Goal: Complete application form: Complete application form

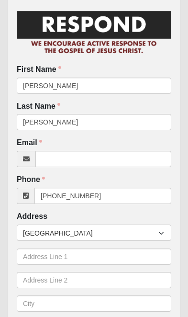
scroll to position [54, 0]
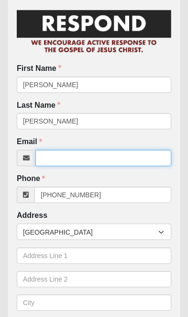
click at [64, 158] on input "Email" at bounding box center [103, 158] width 136 height 16
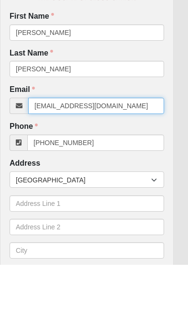
type input "[EMAIL_ADDRESS][DOMAIN_NAME]"
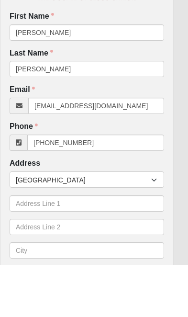
scroll to position [54, 11]
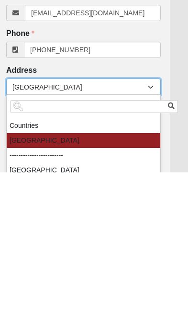
click at [166, 173] on div "Phone (732) 221-2205 Phone is required." at bounding box center [83, 188] width 169 height 30
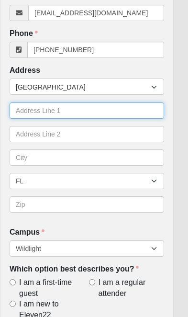
click at [55, 111] on input "text" at bounding box center [87, 110] width 155 height 16
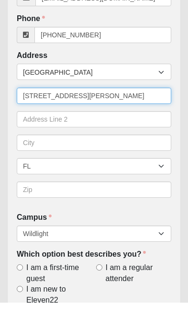
type input "86035 Courtney Isles Way"
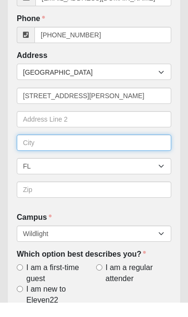
click at [52, 149] on input "text" at bounding box center [94, 157] width 155 height 16
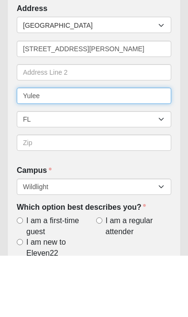
type input "Yulee"
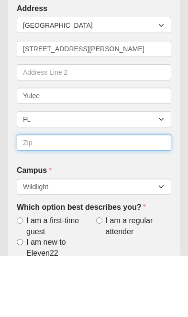
click at [63, 196] on input "text" at bounding box center [94, 204] width 155 height 16
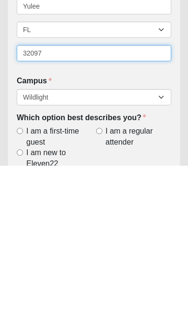
type input "32097"
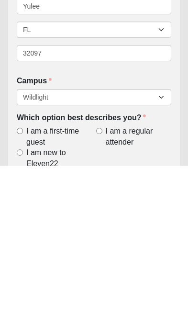
click at [19, 301] on input "I am new to Eleven22" at bounding box center [20, 304] width 6 height 6
radio input "true"
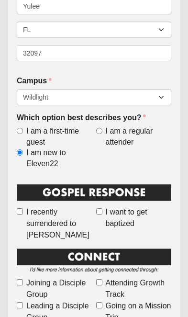
click at [22, 208] on input "I recently surrendered to Jesus" at bounding box center [20, 211] width 6 height 6
checkbox input "true"
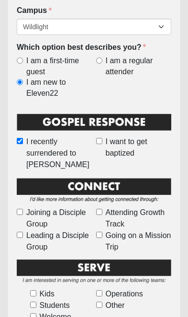
scroll to position [421, 0]
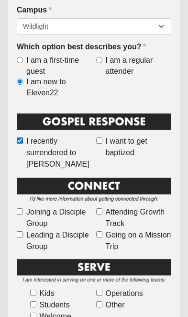
click at [102, 208] on input "Attending Growth Track" at bounding box center [99, 211] width 6 height 6
checkbox input "true"
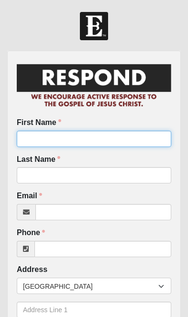
click at [58, 139] on input "First Name" at bounding box center [94, 139] width 155 height 16
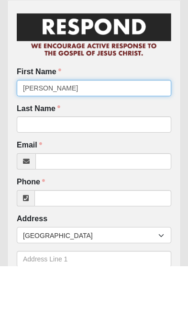
type input "Deborah"
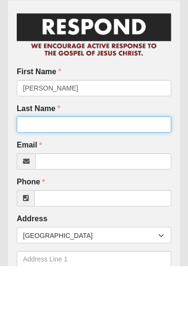
click at [59, 167] on input "Last Name" at bounding box center [94, 175] width 155 height 16
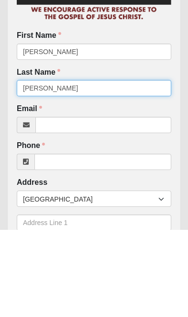
type input "Sugerman"
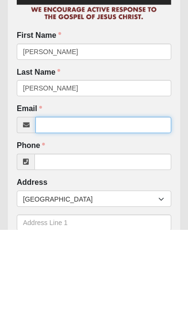
click at [65, 204] on input "Email" at bounding box center [103, 212] width 136 height 16
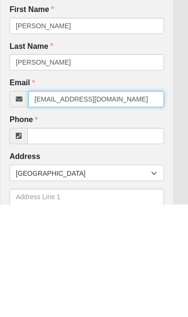
type input "debsugerman9@gmail.co"
click input "submit" at bounding box center [0, 0] width 0 height 0
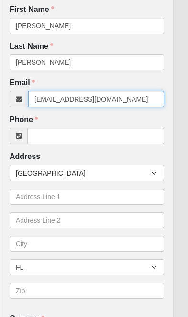
click at [121, 96] on input "debsugerman9@gmail.co" at bounding box center [96, 99] width 136 height 16
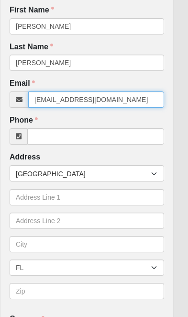
type input "debsugerman9@gmail.com"
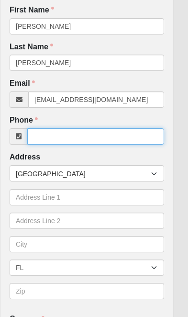
click at [62, 141] on input "Phone" at bounding box center [95, 136] width 137 height 16
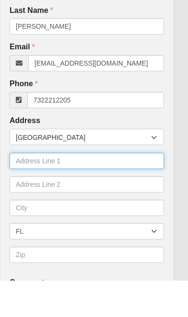
click at [62, 189] on input "text" at bounding box center [87, 197] width 155 height 16
type input "(732) 221-2205"
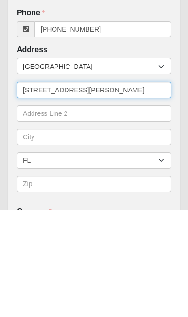
type input "86035 Courtney Isles Way"
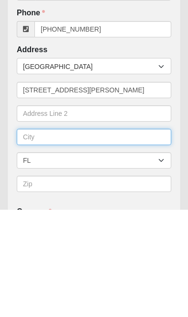
click at [54, 236] on input "text" at bounding box center [94, 244] width 155 height 16
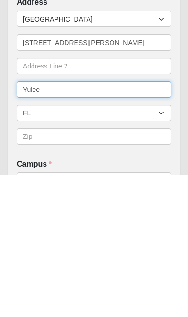
type input "Yulee"
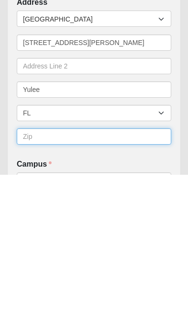
click at [55, 271] on input "text" at bounding box center [94, 279] width 155 height 16
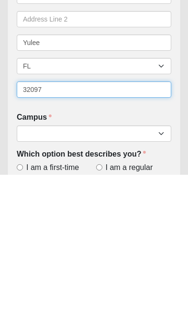
type input "32097"
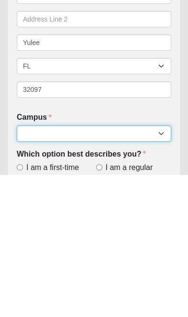
click at [165, 268] on select "Arlington Baymeadows Eleven22 Online Fleming Island Jesup Mandarin North Jax Or…" at bounding box center [94, 276] width 155 height 16
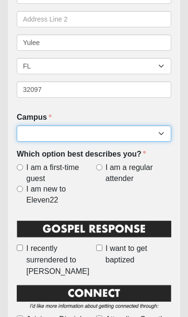
select select "17"
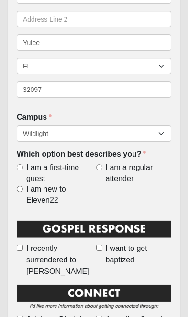
click at [19, 191] on label "I am new to Eleven22" at bounding box center [55, 195] width 76 height 22
click at [19, 191] on input "I am new to Eleven22" at bounding box center [20, 189] width 6 height 6
radio input "true"
click at [19, 245] on input "I recently surrendered to Jesus" at bounding box center [20, 248] width 6 height 6
checkbox input "true"
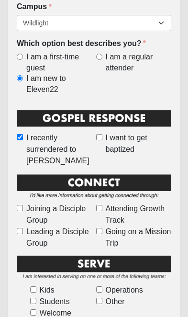
scroll to position [432, 0]
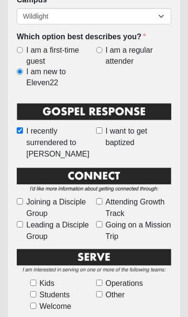
click at [101, 198] on input "Attending Growth Track" at bounding box center [99, 201] width 6 height 6
checkbox input "true"
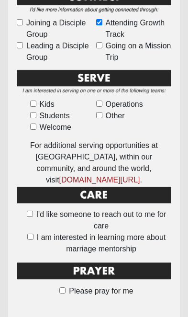
scroll to position [660, 0]
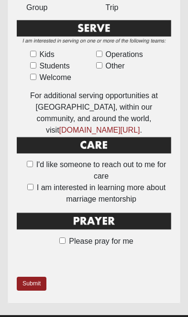
click at [32, 277] on link "Submit" at bounding box center [32, 284] width 30 height 14
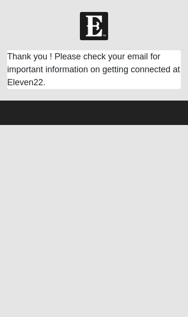
scroll to position [0, 0]
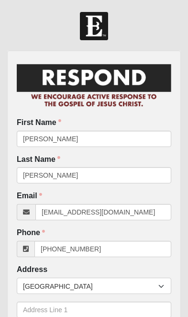
scroll to position [358, 0]
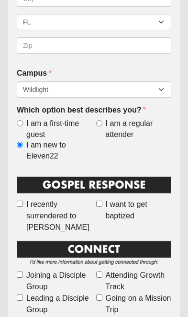
click at [20, 201] on input "I recently surrendered to [PERSON_NAME]" at bounding box center [20, 204] width 6 height 6
checkbox input "true"
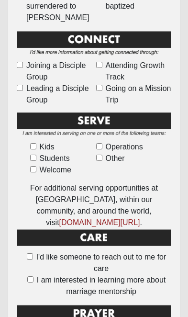
scroll to position [568, 0]
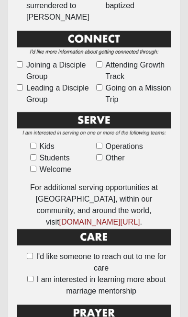
checkbox input "true"
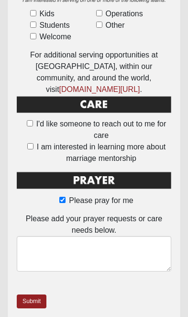
scroll to position [704, 0]
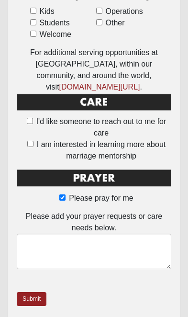
click at [37, 292] on link "Submit" at bounding box center [32, 299] width 30 height 14
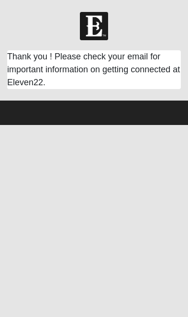
scroll to position [0, 0]
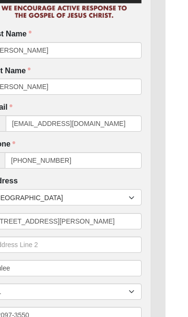
scroll to position [0, 7]
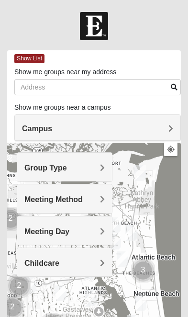
click at [104, 159] on div "Group Type" at bounding box center [64, 167] width 95 height 28
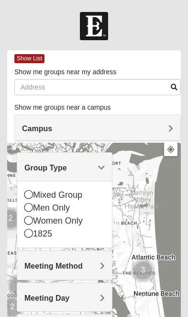
click at [26, 189] on div "Mixed Group" at bounding box center [64, 195] width 80 height 13
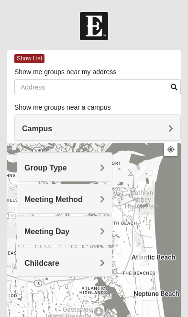
click at [83, 197] on span "Meeting Method" at bounding box center [53, 199] width 58 height 8
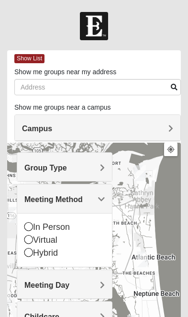
click at [29, 223] on icon at bounding box center [28, 226] width 9 height 9
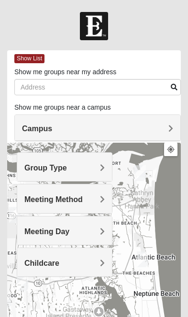
click at [105, 230] on div "Meeting Day" at bounding box center [64, 230] width 95 height 28
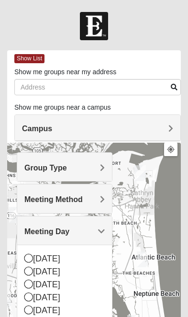
click at [29, 287] on icon at bounding box center [28, 284] width 9 height 9
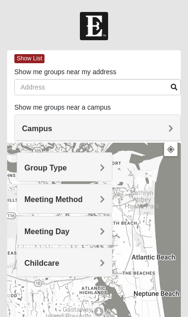
click at [52, 126] on span "Campus" at bounding box center [37, 129] width 30 height 8
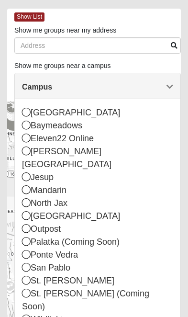
scroll to position [53, 0]
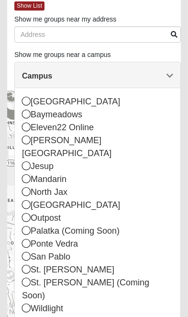
click at [27, 302] on div "Wildlight" at bounding box center [97, 308] width 151 height 13
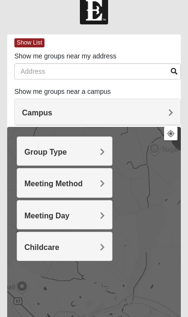
scroll to position [0, 0]
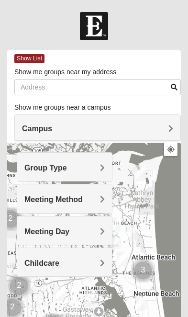
click at [52, 127] on span "Campus" at bounding box center [37, 129] width 30 height 8
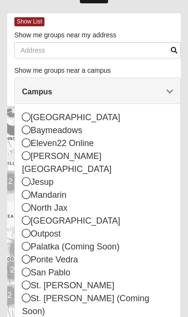
scroll to position [38, 0]
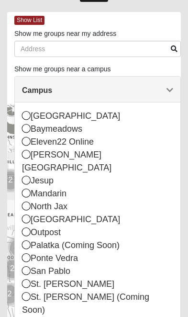
click at [31, 317] on div "Wildlight" at bounding box center [97, 323] width 151 height 13
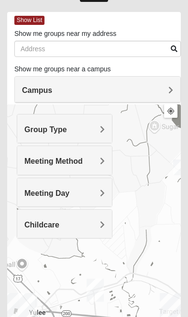
click at [67, 131] on span "Group Type" at bounding box center [45, 129] width 43 height 8
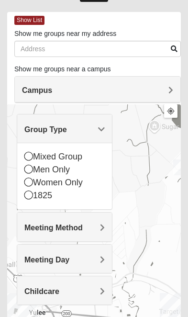
click at [29, 155] on icon at bounding box center [28, 156] width 9 height 9
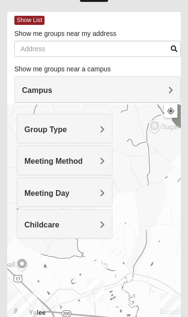
click at [102, 168] on div "Meeting Method" at bounding box center [64, 160] width 95 height 28
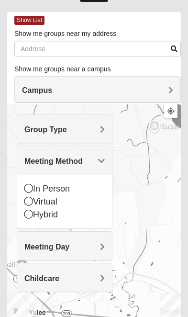
click at [32, 186] on icon at bounding box center [28, 188] width 9 height 9
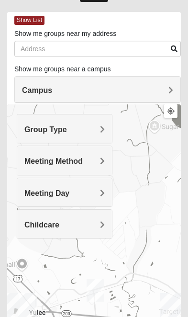
click at [107, 192] on div "Meeting Day" at bounding box center [64, 192] width 95 height 28
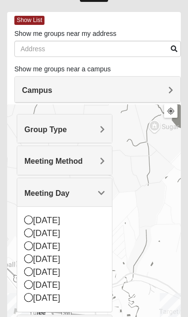
click at [32, 250] on icon at bounding box center [28, 245] width 9 height 9
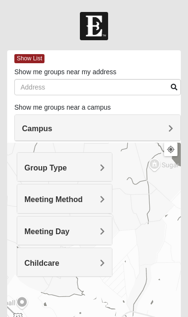
scroll to position [0, 0]
click at [24, 58] on span "Show List" at bounding box center [29, 58] width 30 height 9
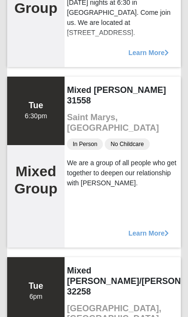
scroll to position [771, 0]
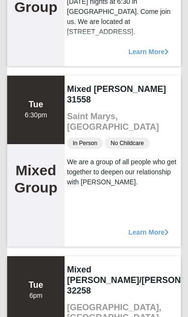
click at [149, 229] on div "Learn More" at bounding box center [123, 227] width 116 height 38
click at [149, 227] on span "Learn More" at bounding box center [149, 227] width 40 height 0
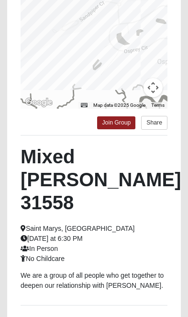
scroll to position [187, 0]
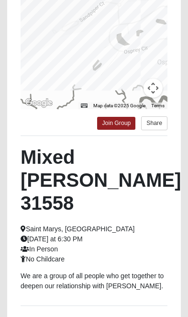
click at [127, 48] on div at bounding box center [94, 14] width 147 height 192
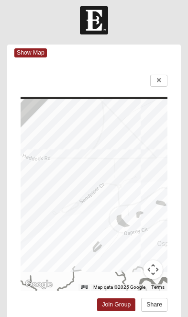
scroll to position [0, 0]
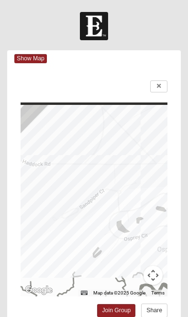
click at [40, 58] on span "Show Map" at bounding box center [30, 58] width 33 height 9
